Goal: Transaction & Acquisition: Download file/media

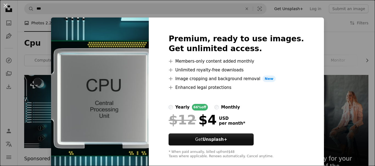
click at [326, 29] on div "An X shape Premium, ready to use images. Get unlimited access. A plus sign Memb…" at bounding box center [187, 83] width 375 height 166
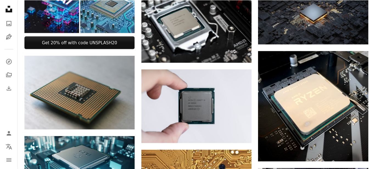
scroll to position [261, 0]
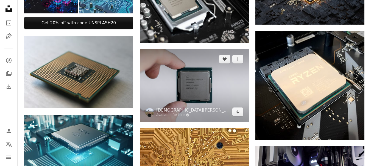
click at [204, 92] on img at bounding box center [194, 85] width 109 height 72
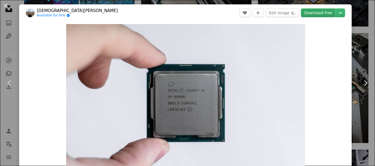
click at [307, 11] on link "Download free" at bounding box center [318, 13] width 35 height 9
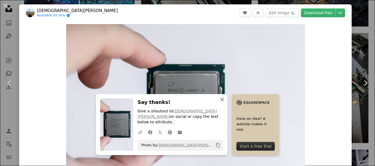
click at [219, 103] on icon "An X shape" at bounding box center [222, 100] width 7 height 7
